Goal: Find specific page/section: Find specific page/section

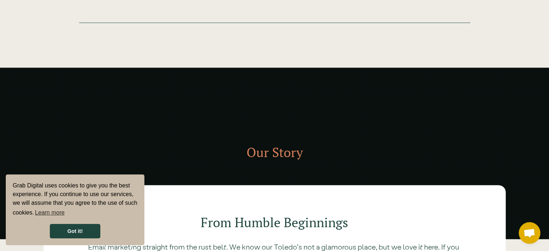
scroll to position [1613, 0]
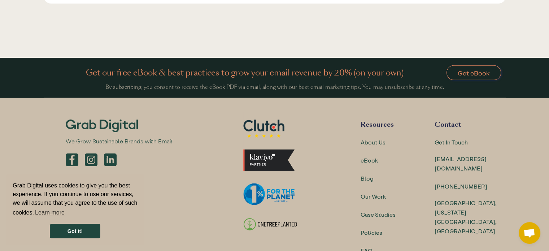
scroll to position [2250, 0]
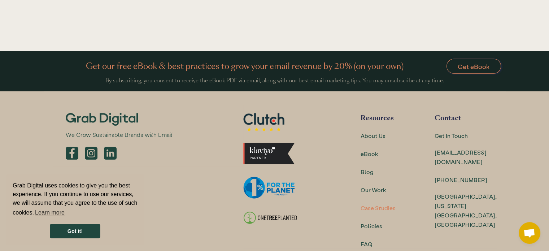
click at [380, 203] on div "Case Studies" at bounding box center [378, 207] width 35 height 9
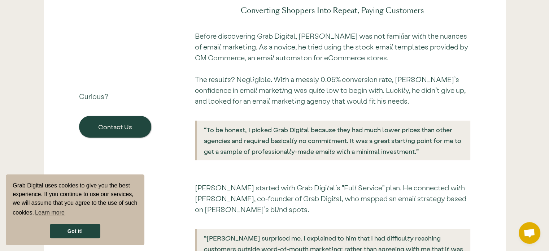
scroll to position [2564, 0]
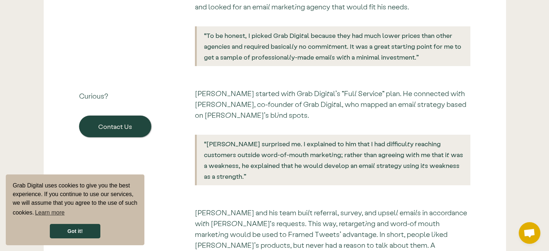
click at [198, 50] on blockquote "“To be honest, I picked Grab Digital because they had much lower prices than ot…" at bounding box center [333, 46] width 276 height 40
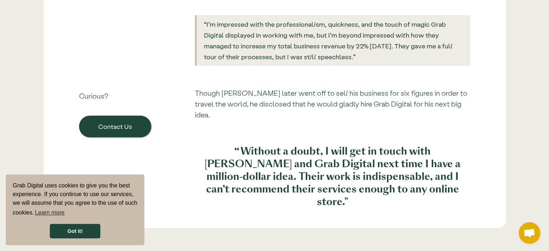
scroll to position [3132, 0]
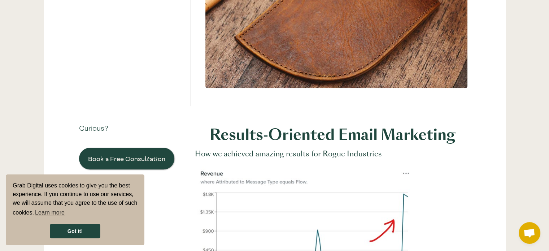
scroll to position [0, 0]
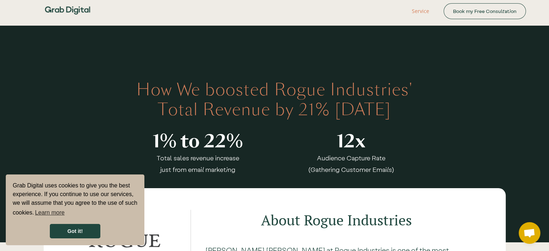
click at [420, 8] on link "Service" at bounding box center [420, 11] width 39 height 22
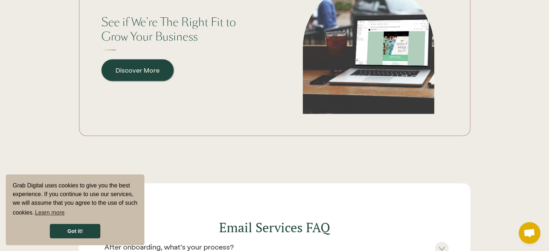
scroll to position [1011, 0]
